Goal: Information Seeking & Learning: Learn about a topic

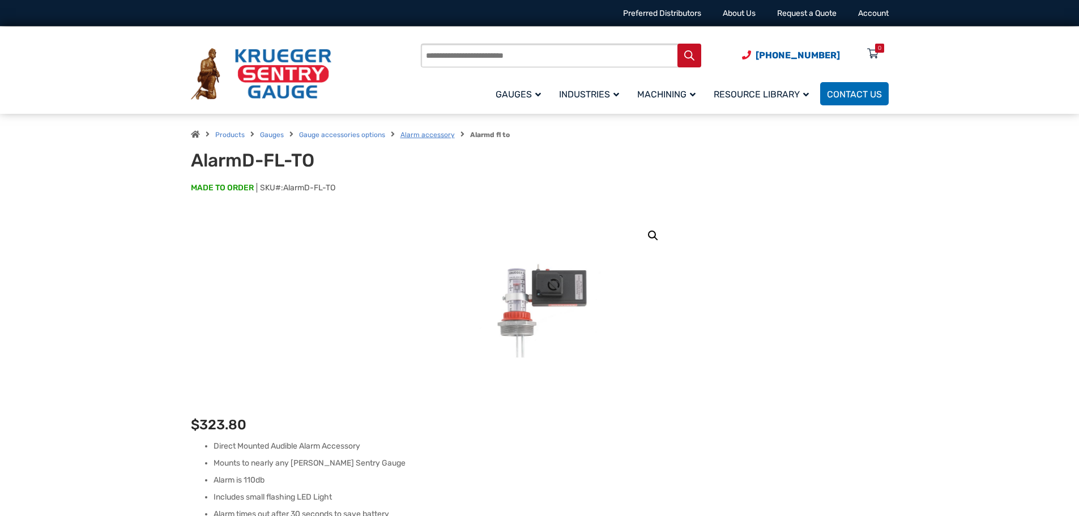
click at [423, 133] on link "Alarm accessory" at bounding box center [427, 135] width 54 height 8
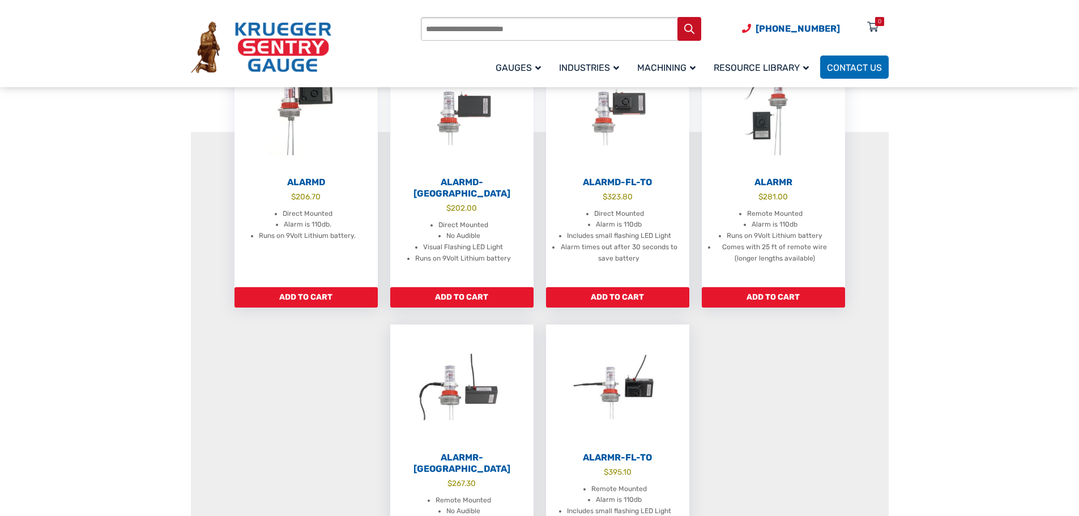
scroll to position [396, 0]
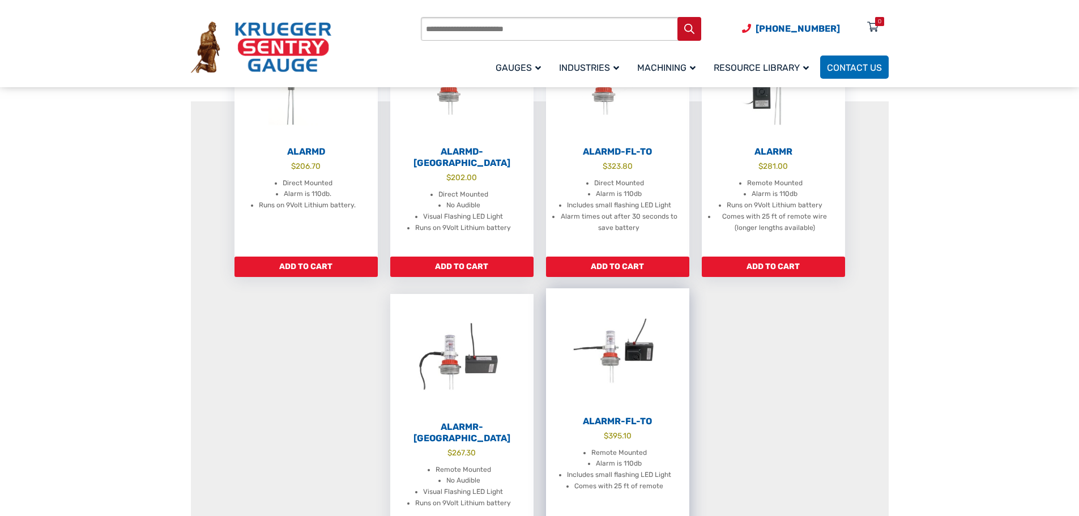
click at [621, 358] on img at bounding box center [617, 350] width 143 height 125
